Goal: Find specific page/section: Locate a particular part of the current website

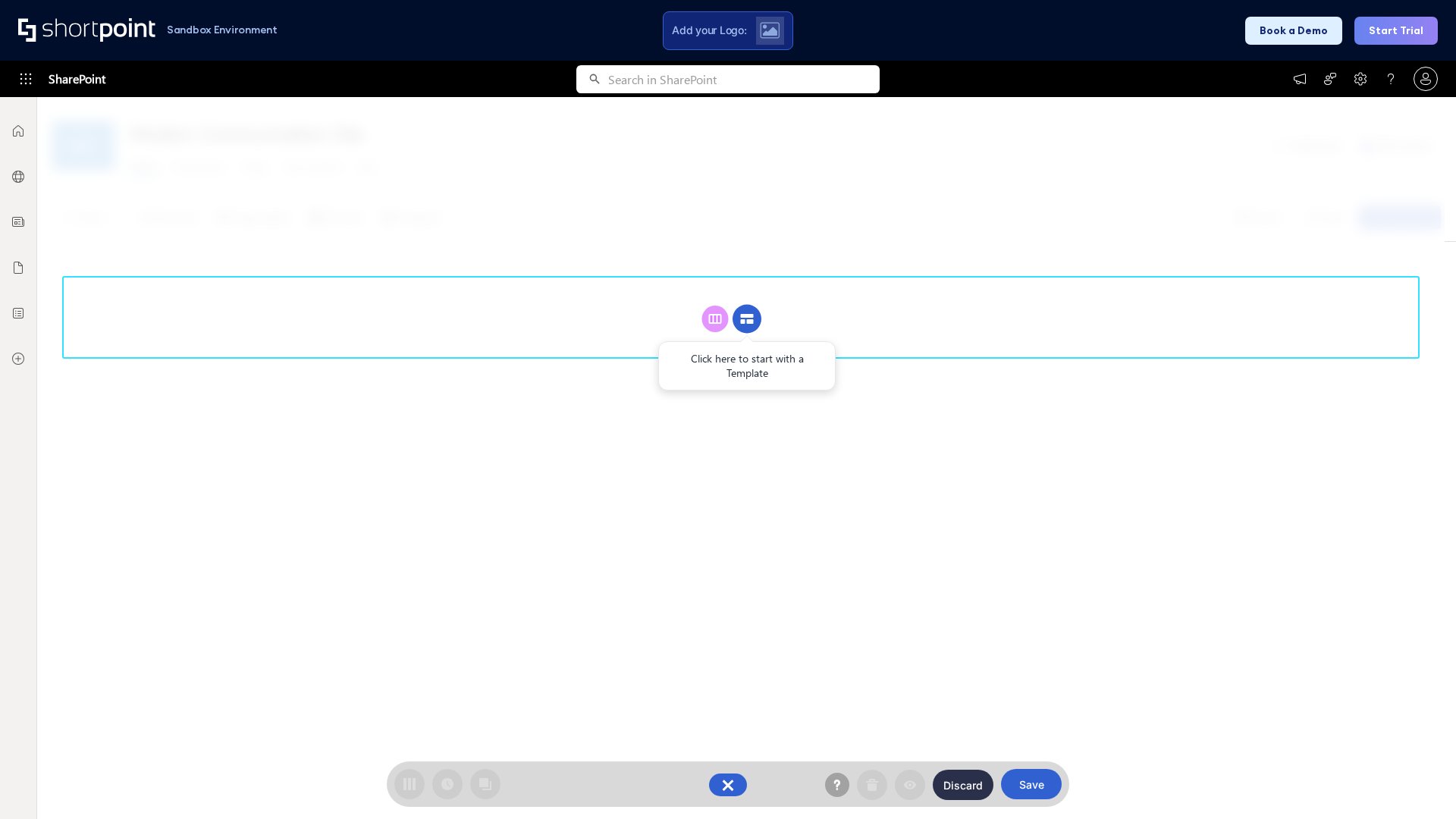
click at [746, 319] on circle at bounding box center [746, 319] width 29 height 29
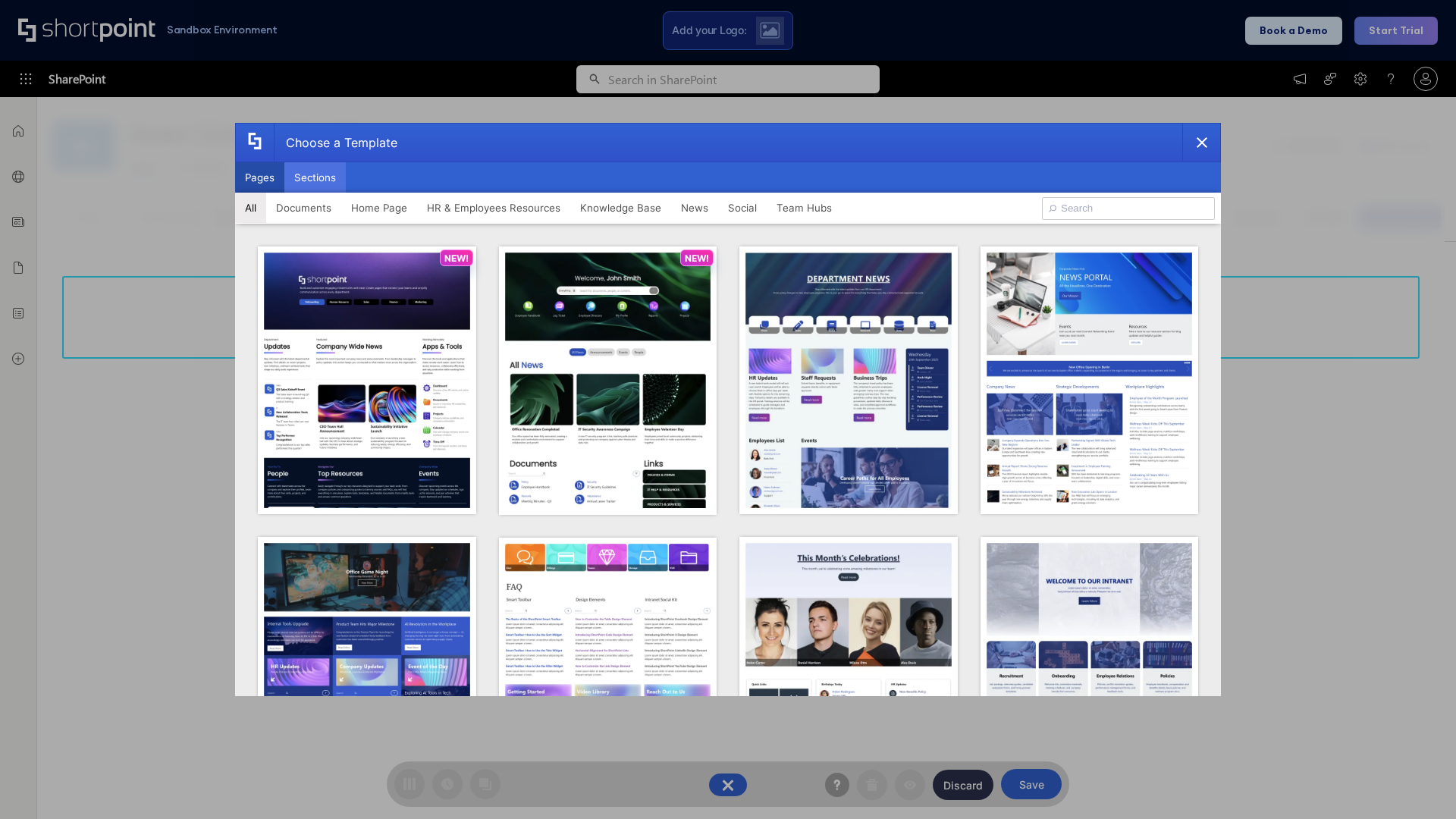
click at [315, 177] on button "Sections" at bounding box center [315, 177] width 61 height 31
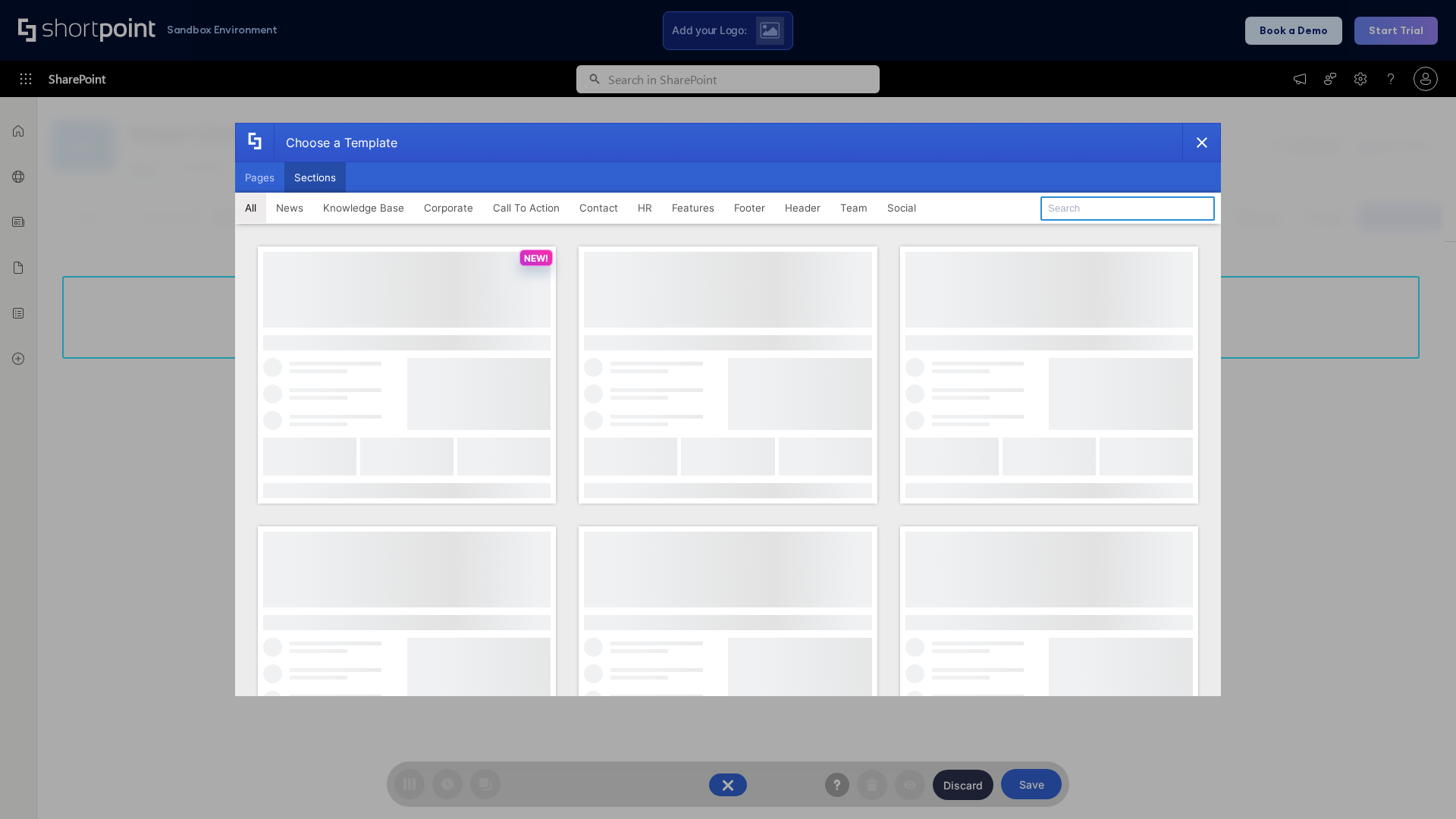
type input "Employee Spotlight 2"
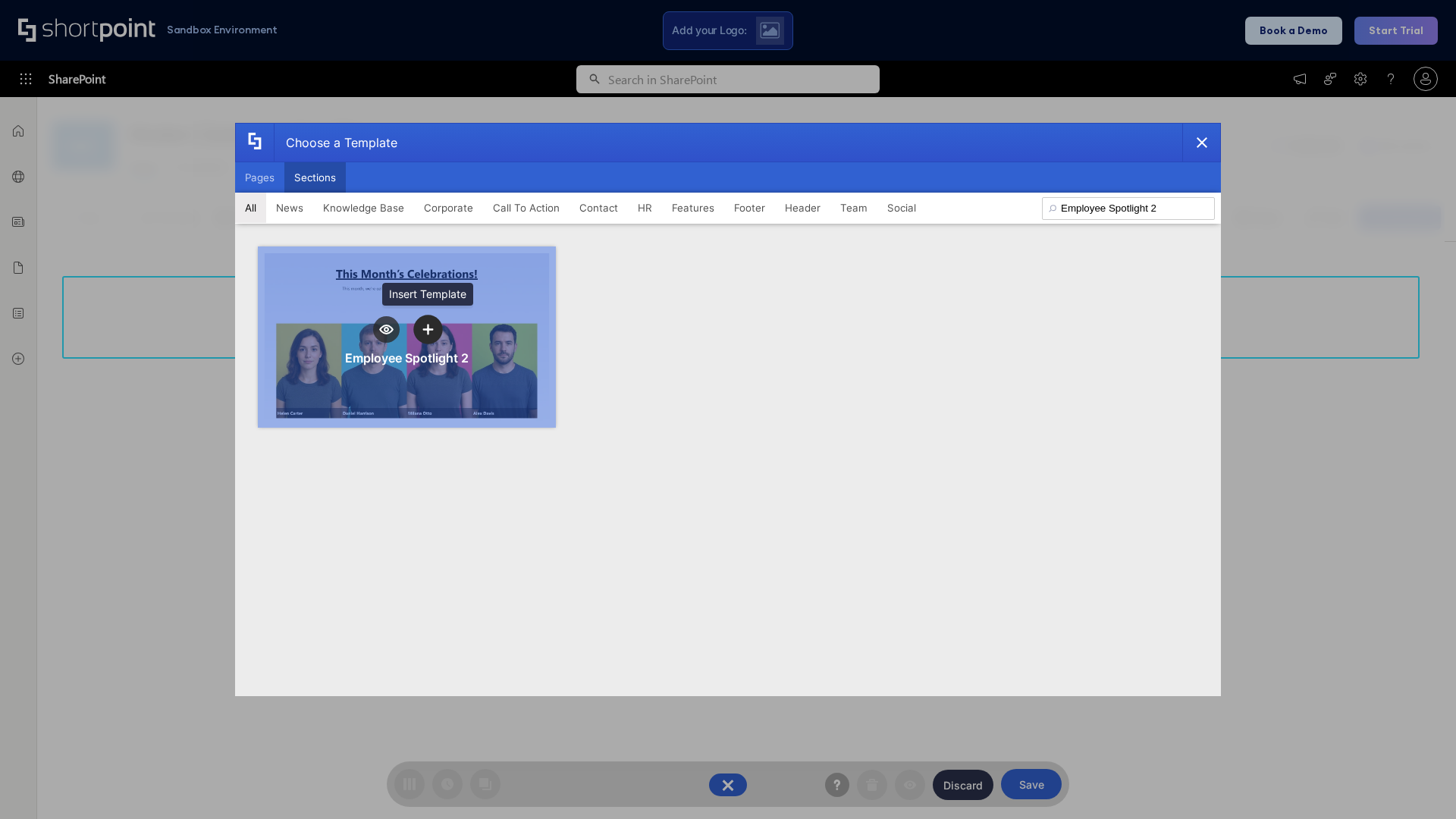
click at [428, 329] on icon "template selector" at bounding box center [428, 329] width 11 height 11
